Goal: Understand site structure: Understand site structure

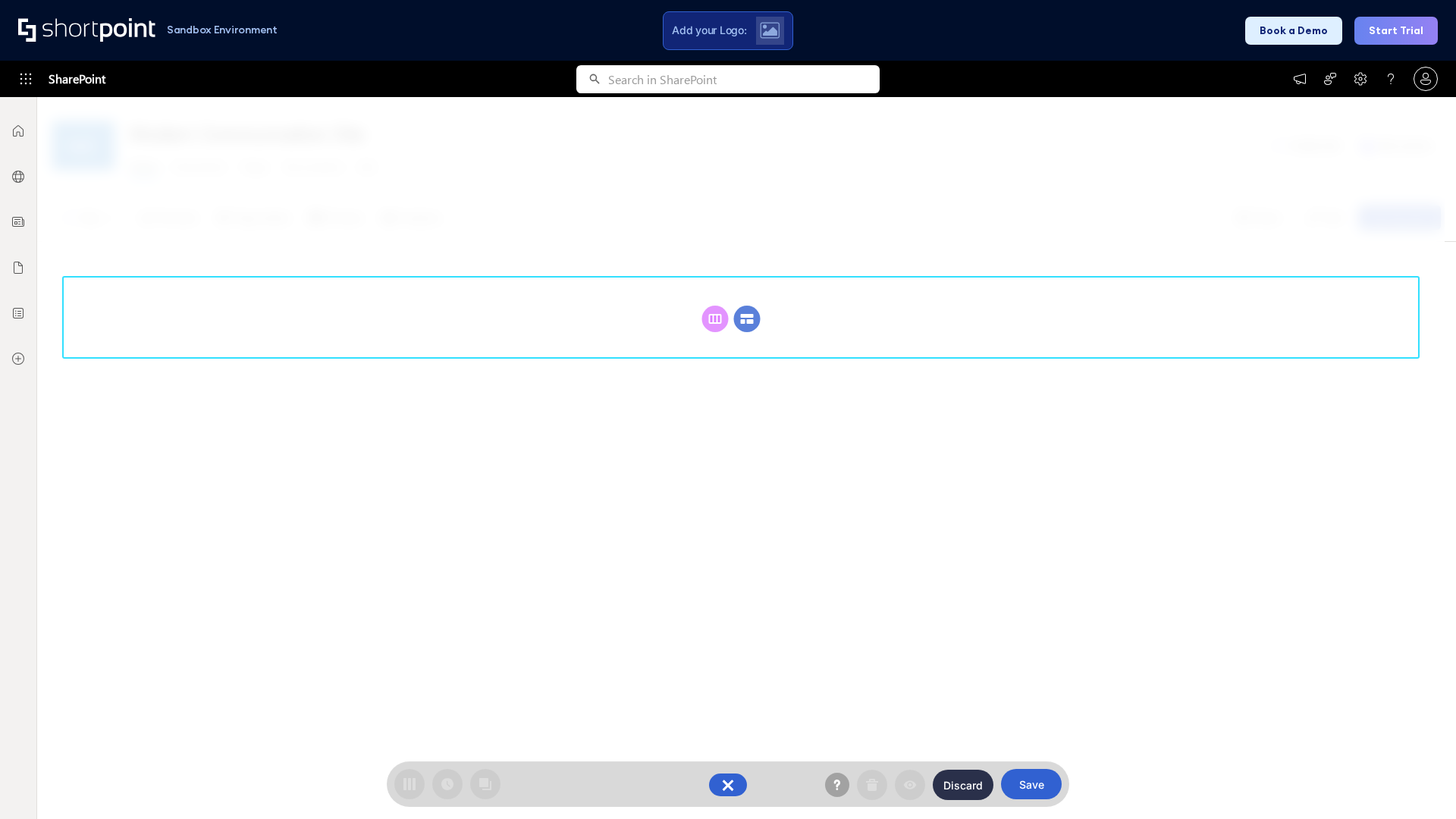
scroll to position [208, 0]
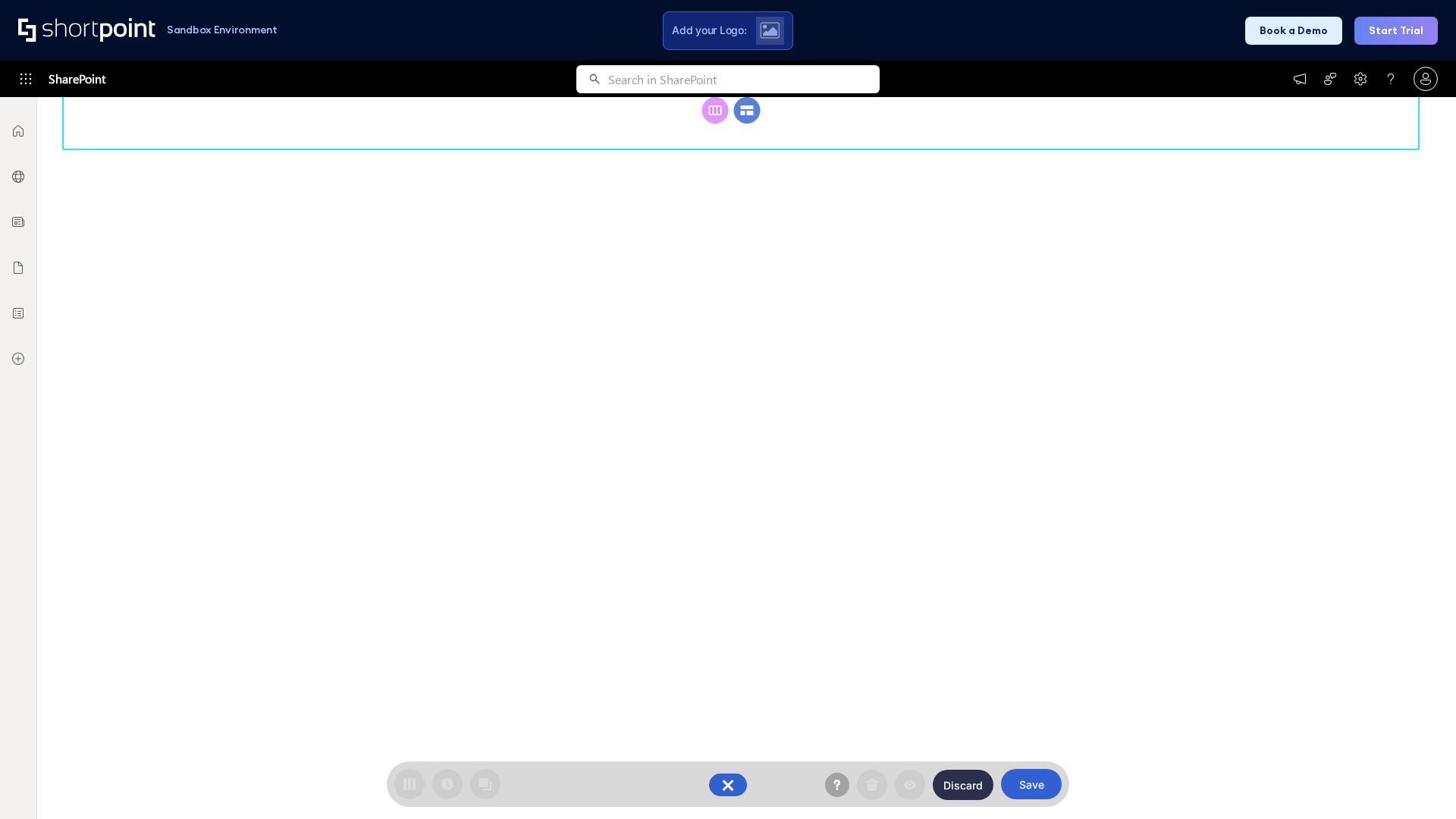
click at [747, 124] on circle at bounding box center [748, 110] width 27 height 27
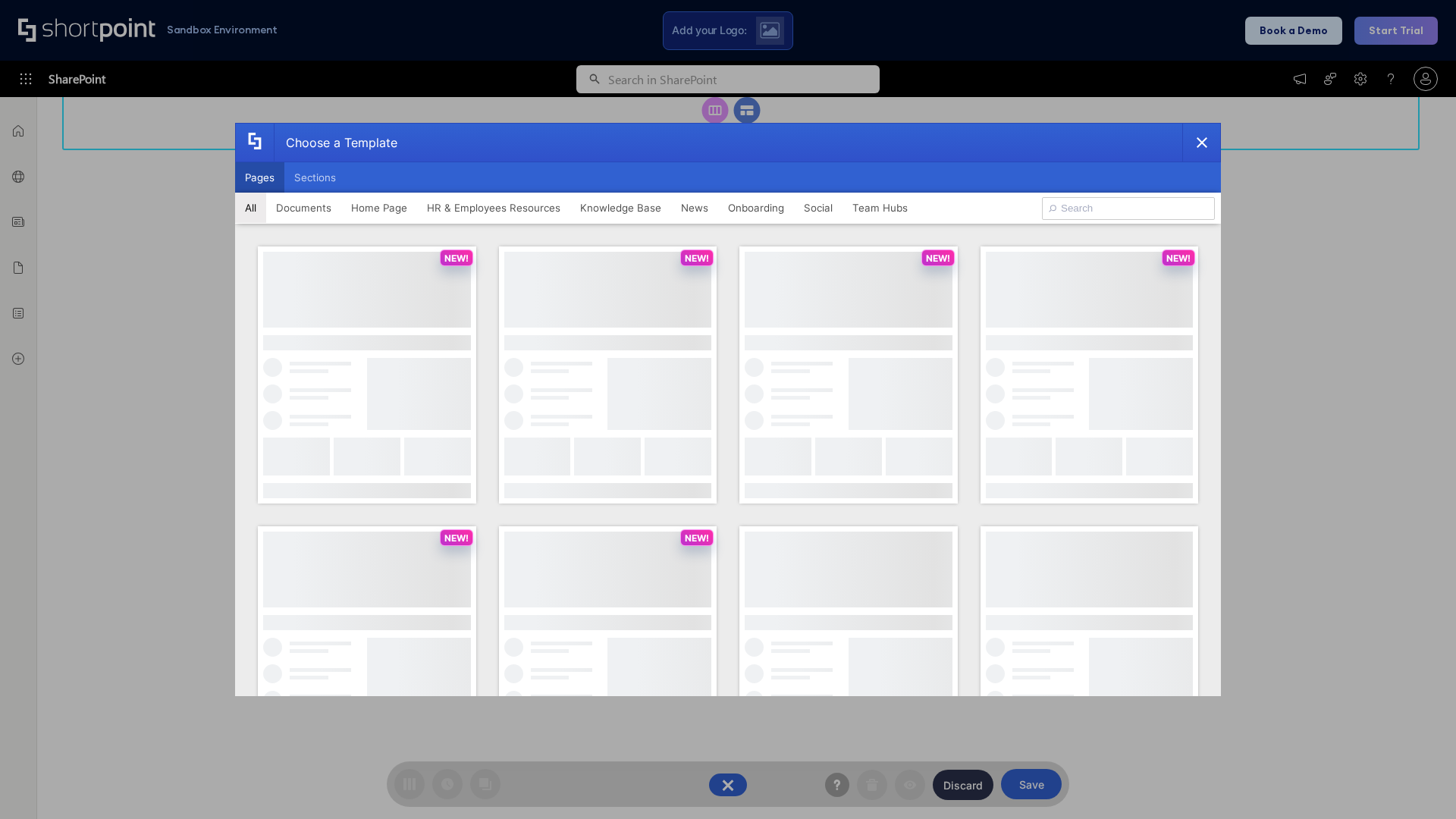
scroll to position [0, 0]
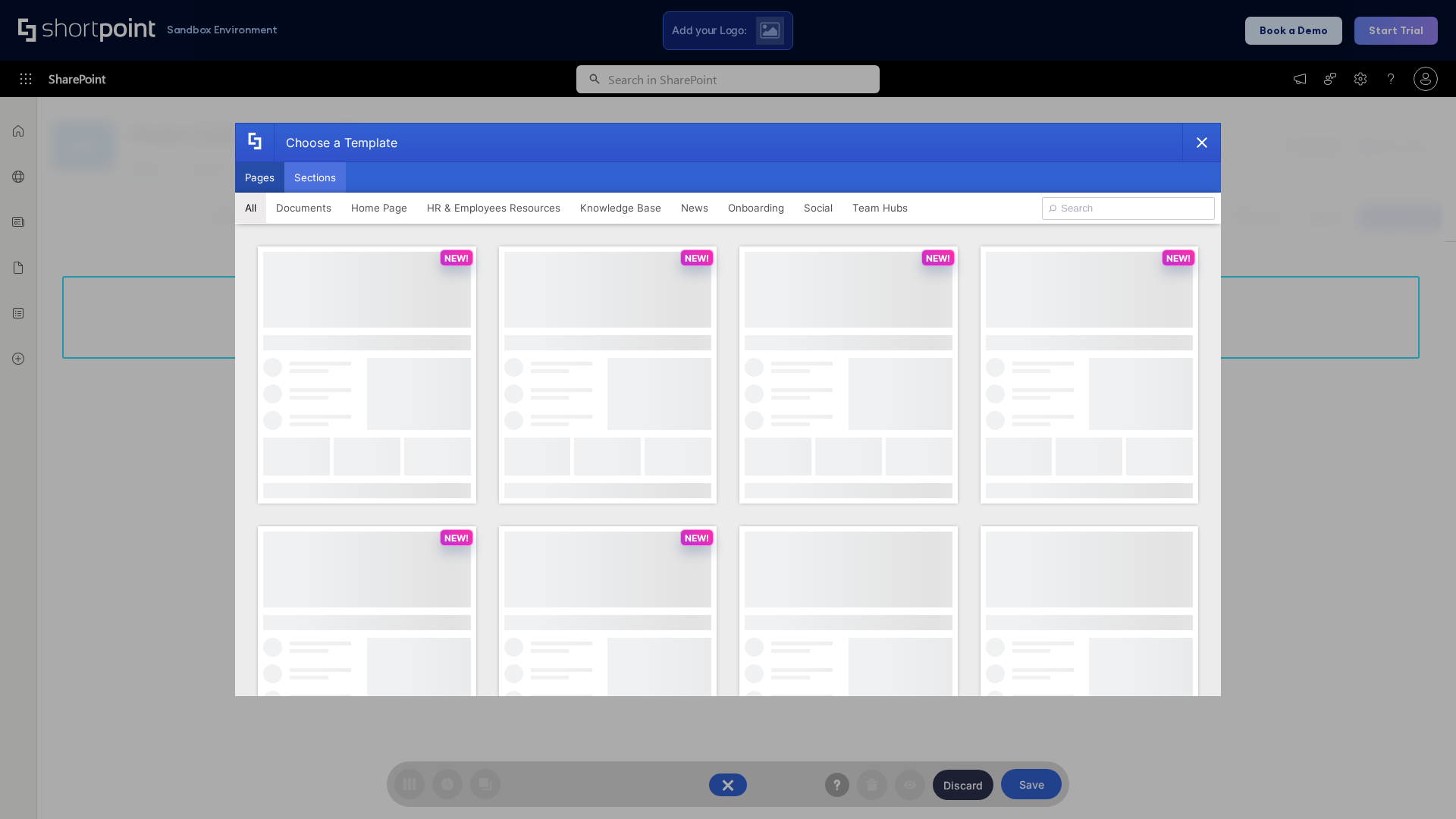
click at [314, 177] on button "Sections" at bounding box center [314, 177] width 61 height 30
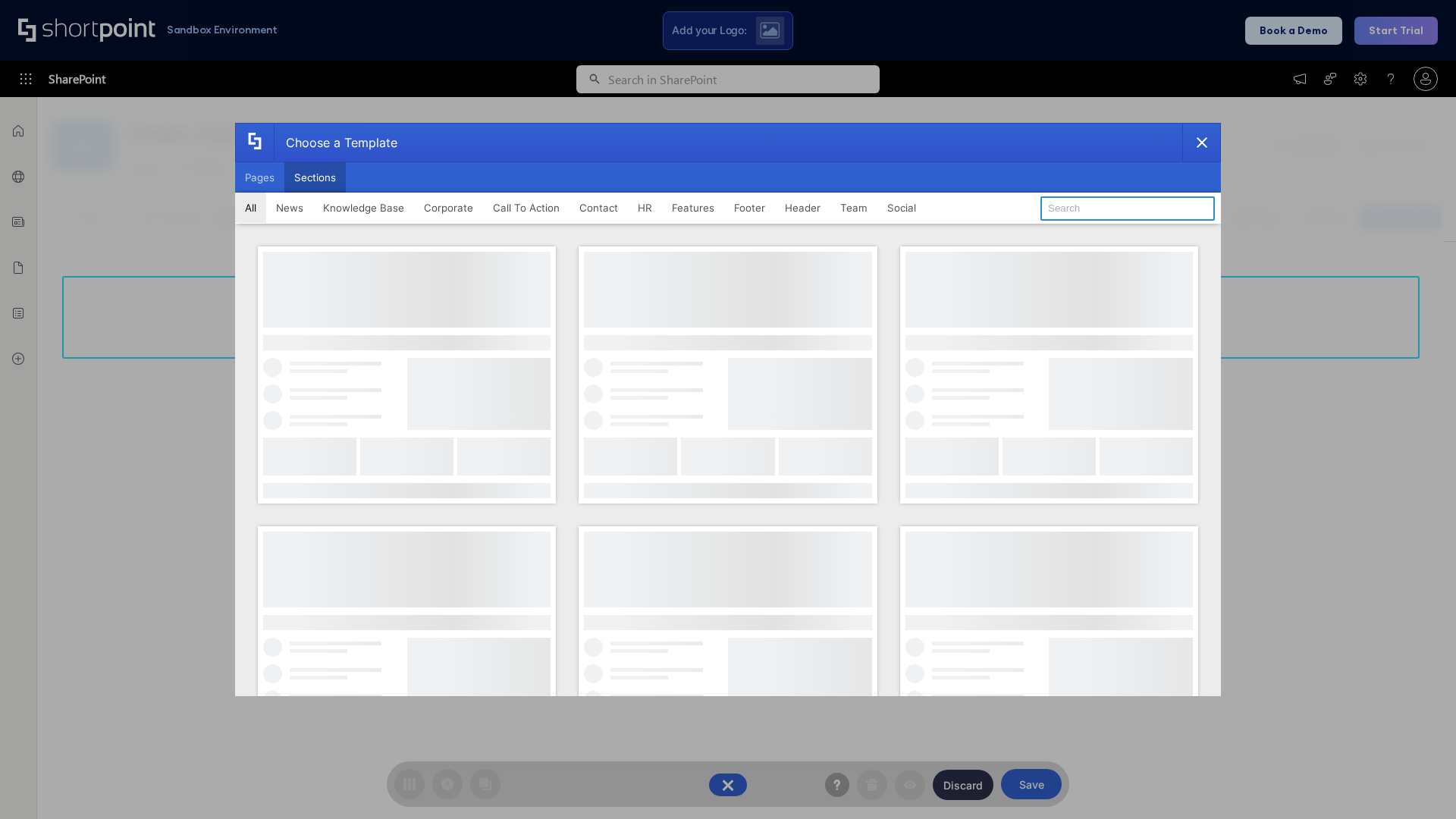
type input "Header 3"
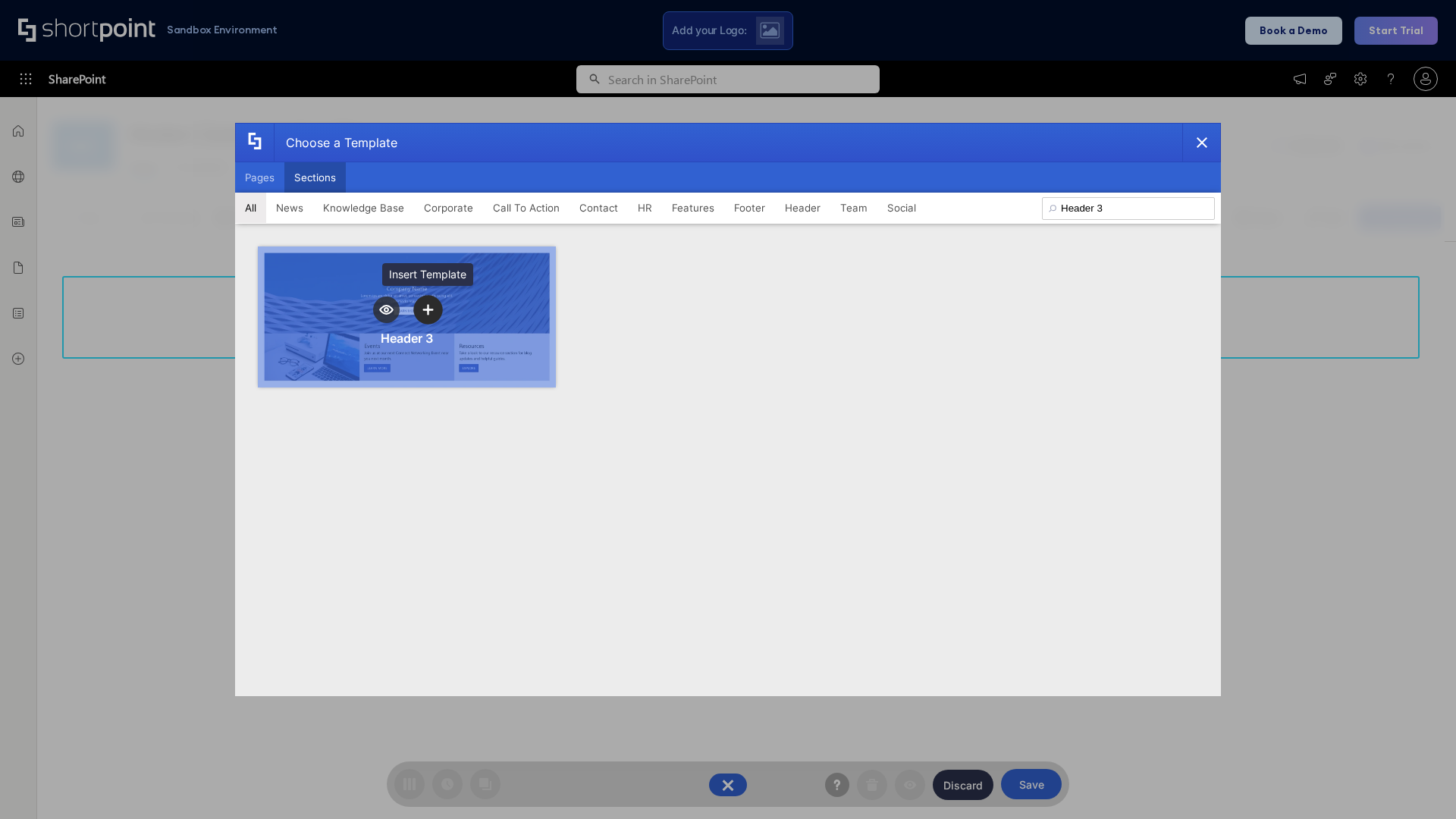
click at [427, 310] on icon "template selector" at bounding box center [427, 310] width 11 height 11
